Goal: Information Seeking & Learning: Find specific fact

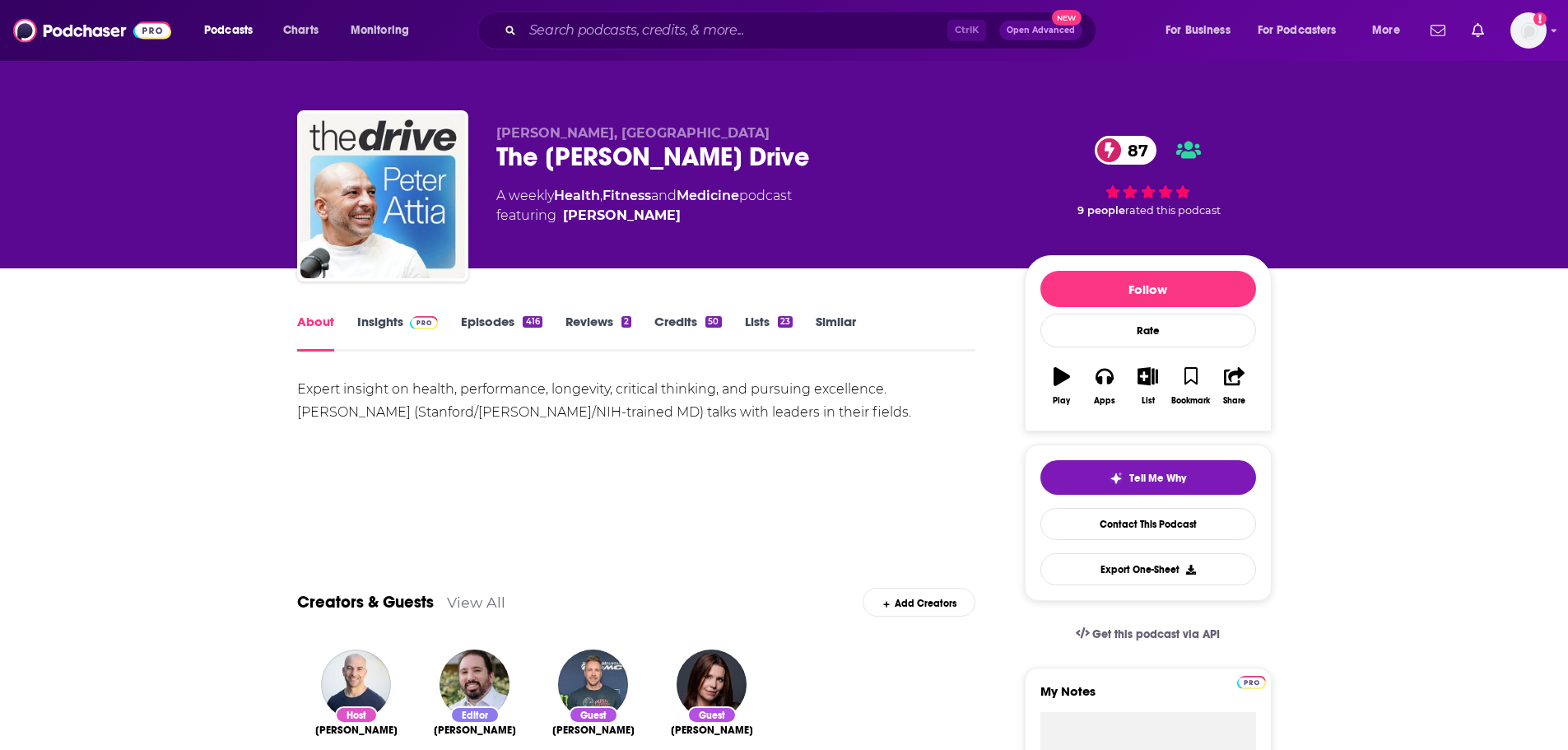
click at [404, 322] on span at bounding box center [420, 321] width 35 height 15
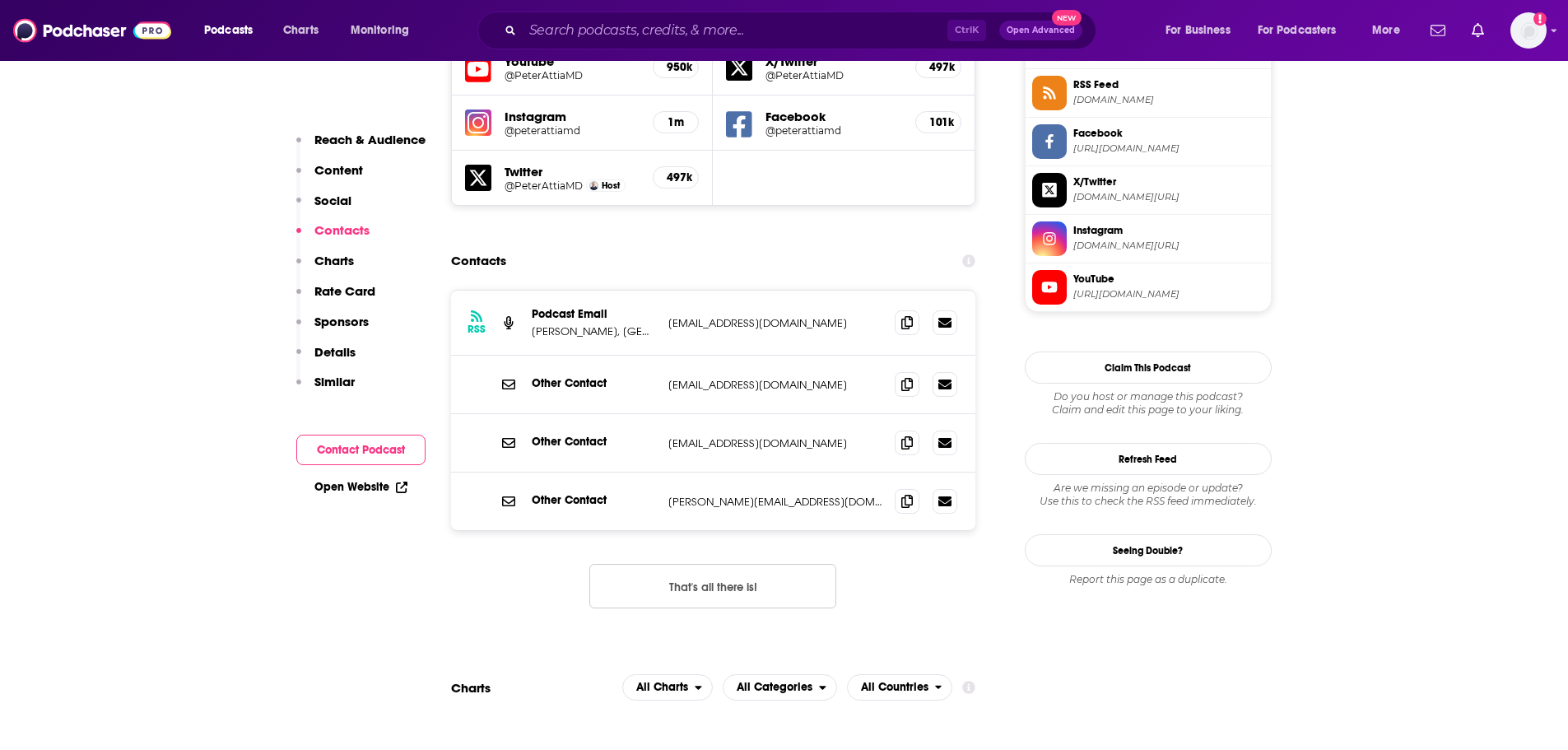
scroll to position [1317, 0]
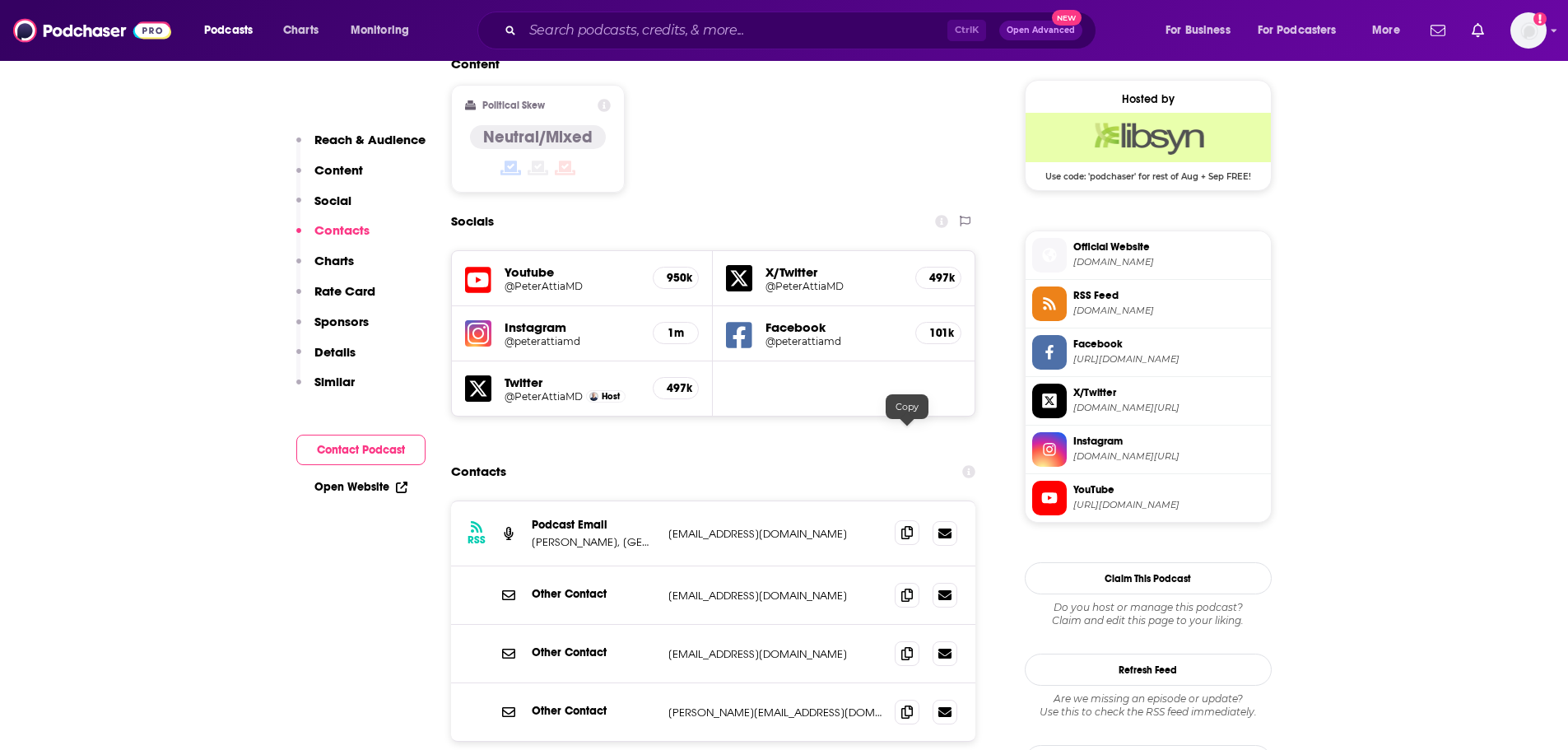
click at [912, 526] on icon at bounding box center [907, 532] width 12 height 14
click at [903, 526] on icon at bounding box center [907, 532] width 12 height 14
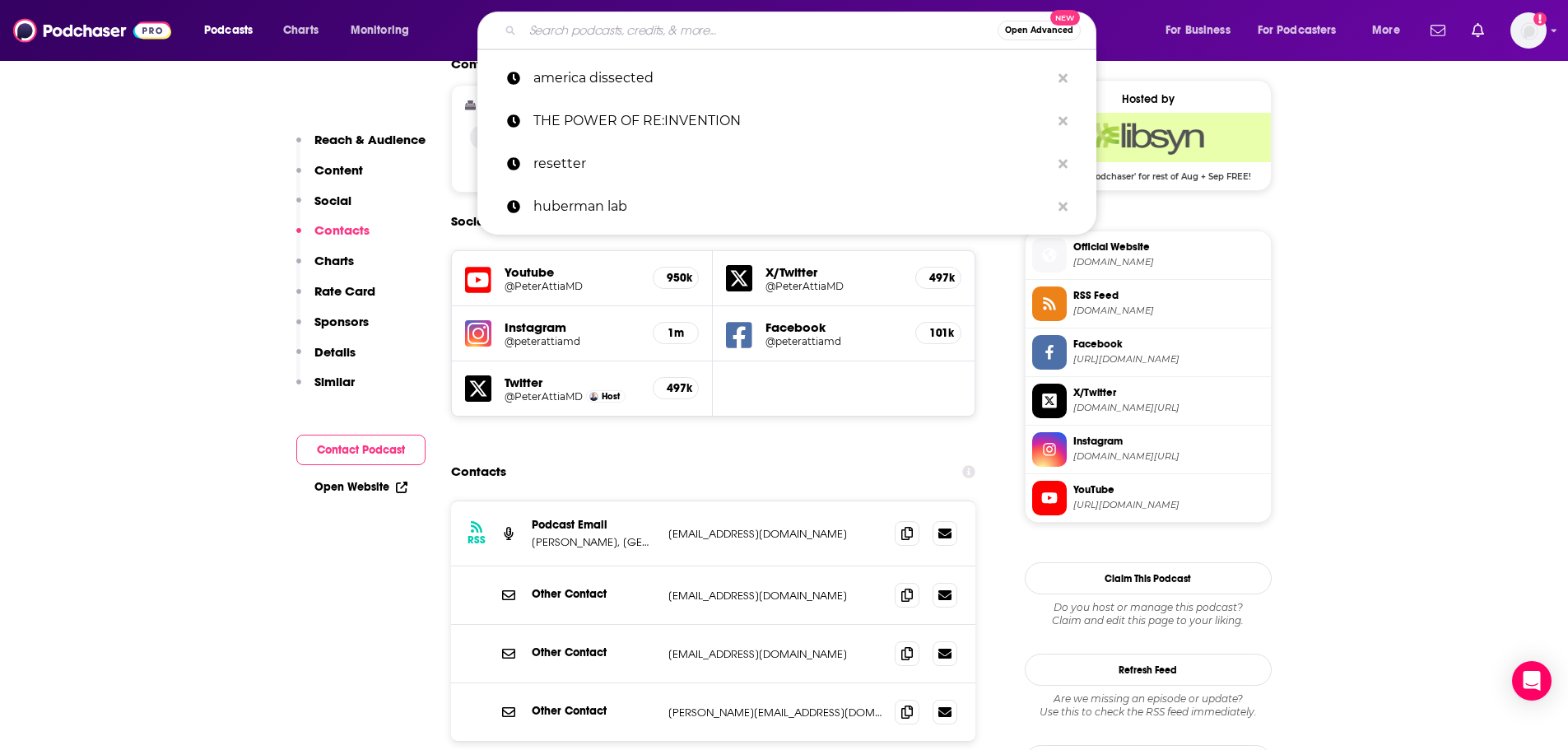
click at [554, 34] on input "Search podcasts, credits, & more..." at bounding box center [761, 30] width 475 height 26
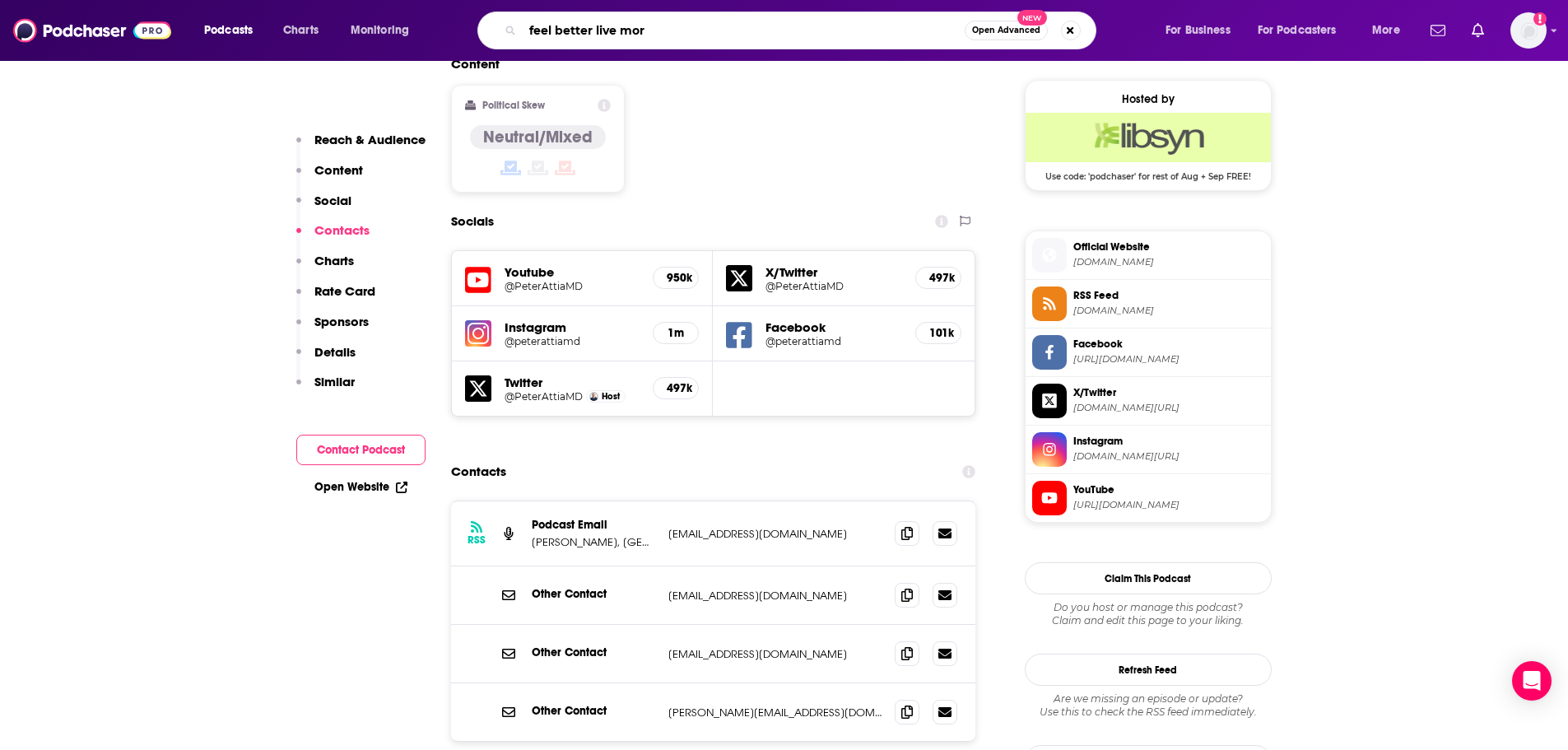
type input "feel better live more"
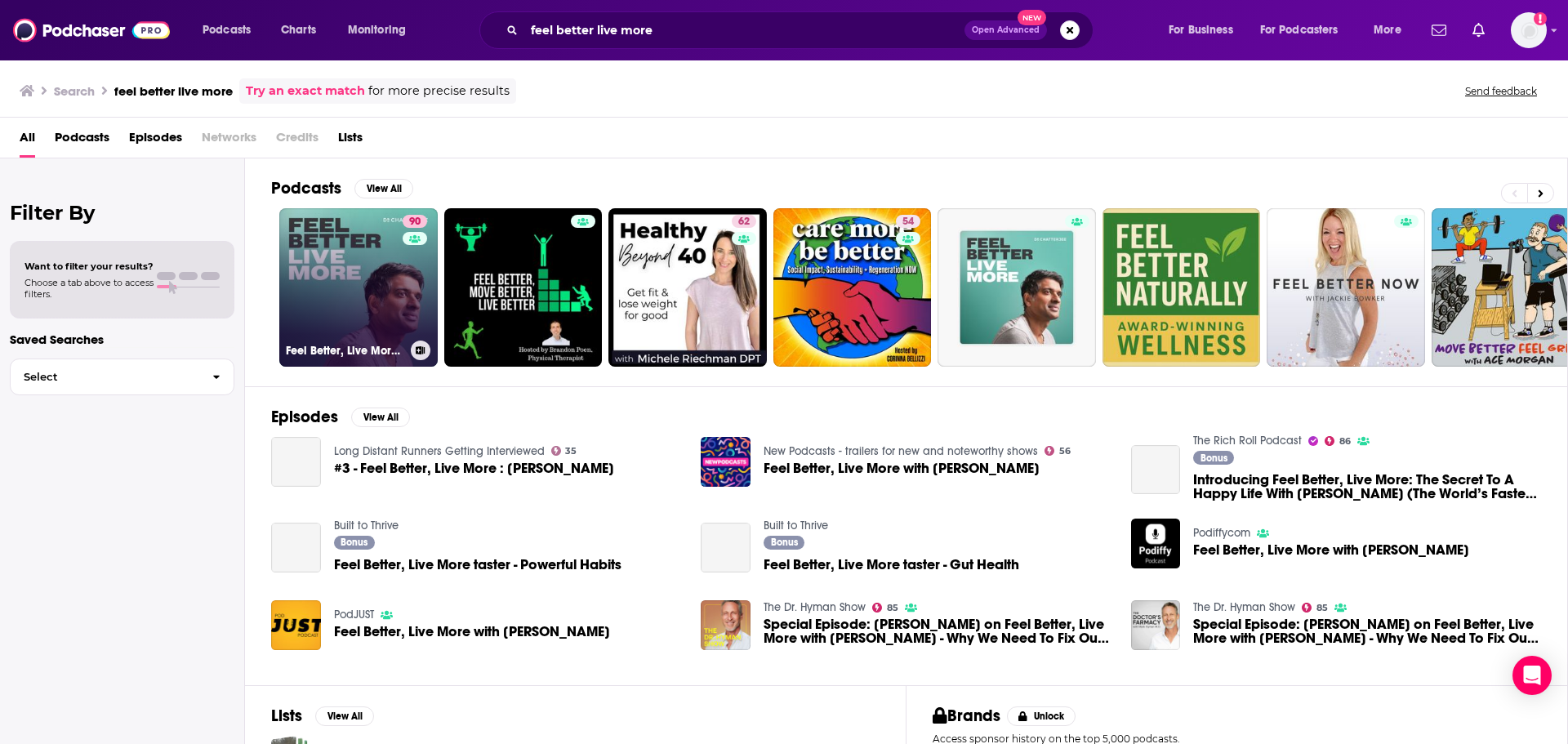
click at [295, 269] on link "90 Feel Better, Live More with [PERSON_NAME]" at bounding box center [359, 287] width 159 height 159
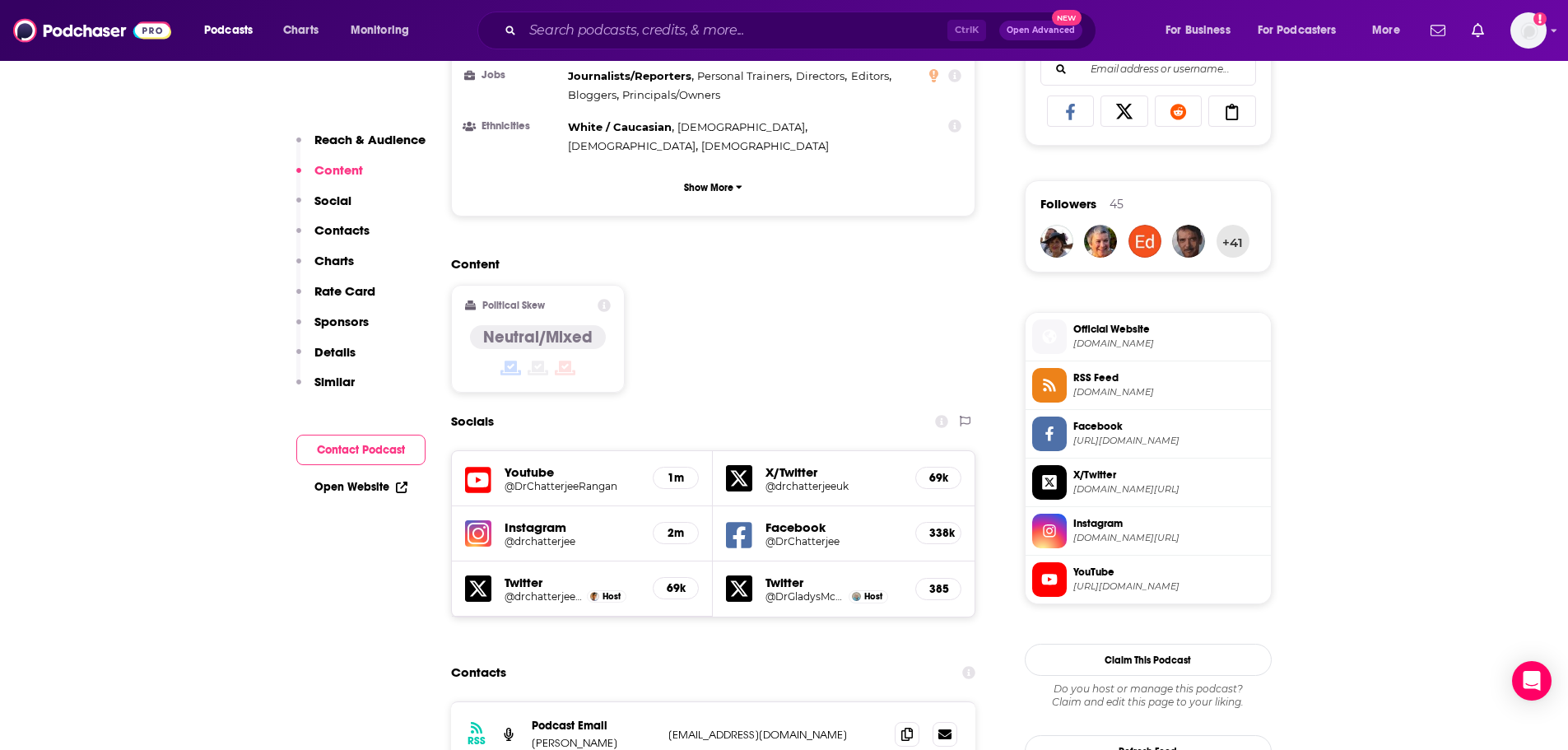
scroll to position [1482, 0]
